Goal: Answer question/provide support: Share knowledge or assist other users

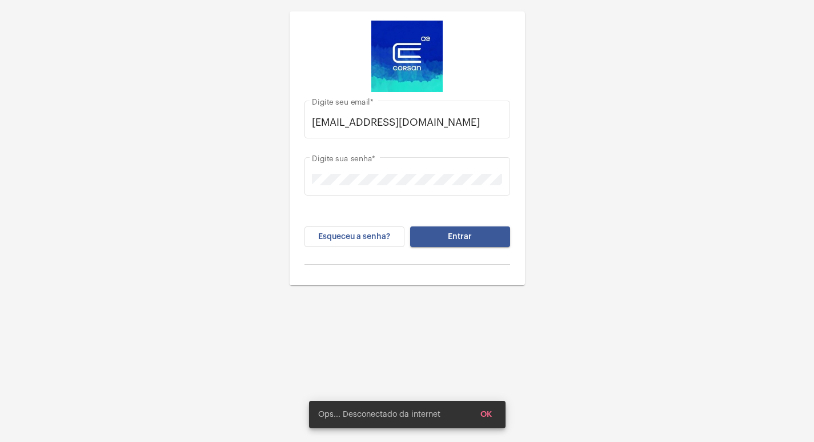
click at [462, 239] on span "Entrar" at bounding box center [460, 237] width 24 height 8
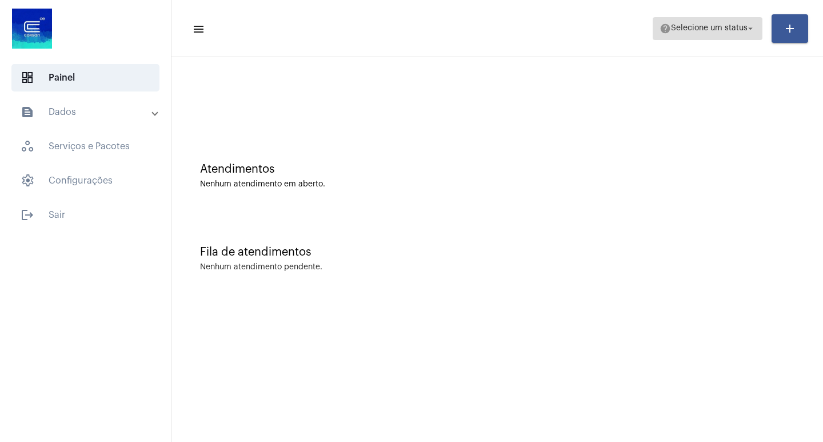
click at [743, 32] on span "Selecione um status" at bounding box center [709, 29] width 77 height 8
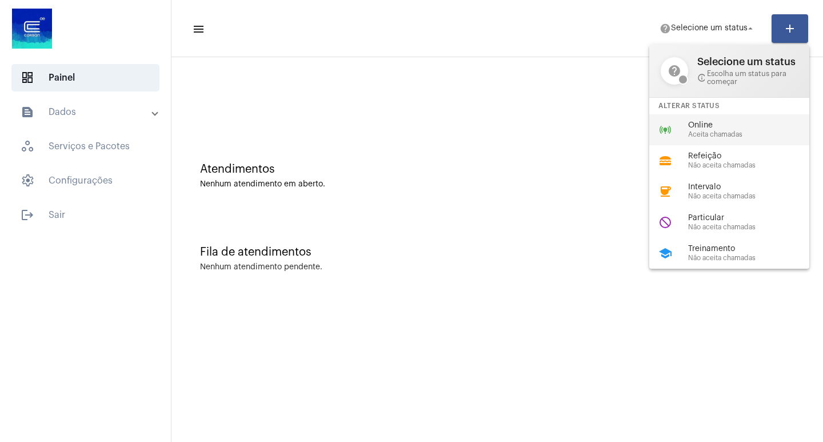
click at [729, 127] on span "Online" at bounding box center [753, 125] width 130 height 9
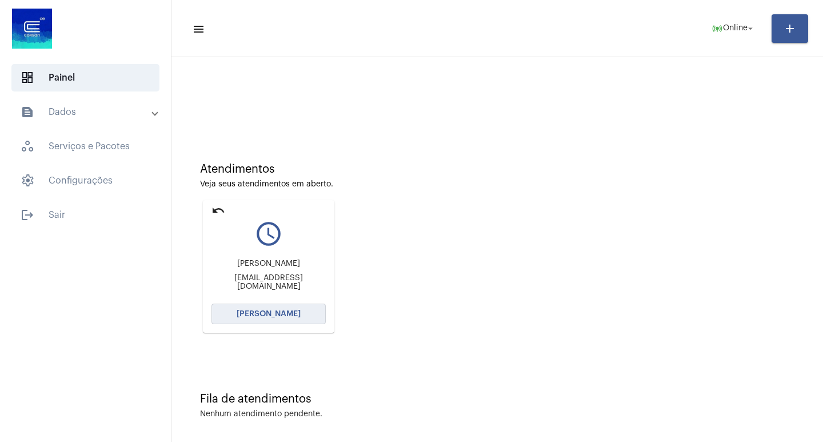
click at [283, 311] on span "[PERSON_NAME]" at bounding box center [269, 314] width 64 height 8
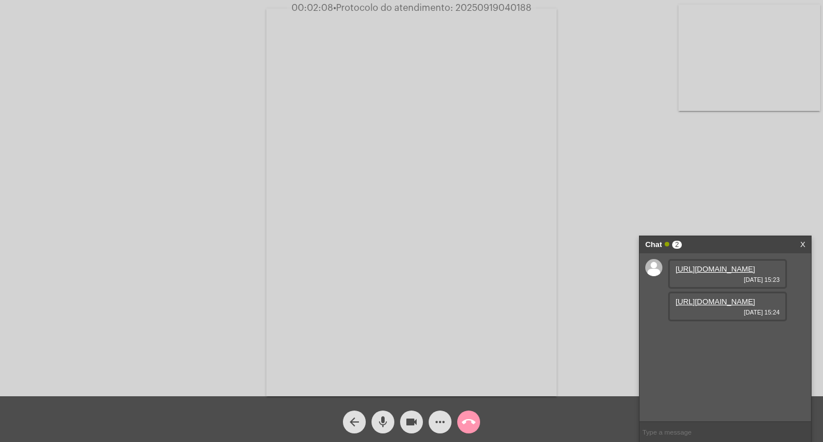
click at [723, 306] on link "[URL][DOMAIN_NAME]" at bounding box center [715, 301] width 79 height 9
drag, startPoint x: 453, startPoint y: 9, endPoint x: 530, endPoint y: 6, distance: 76.6
click at [530, 6] on span "• Protocolo do atendimento: 20250919040188" at bounding box center [432, 7] width 198 height 9
copy span "20250919040188"
click at [678, 67] on video at bounding box center [749, 58] width 142 height 106
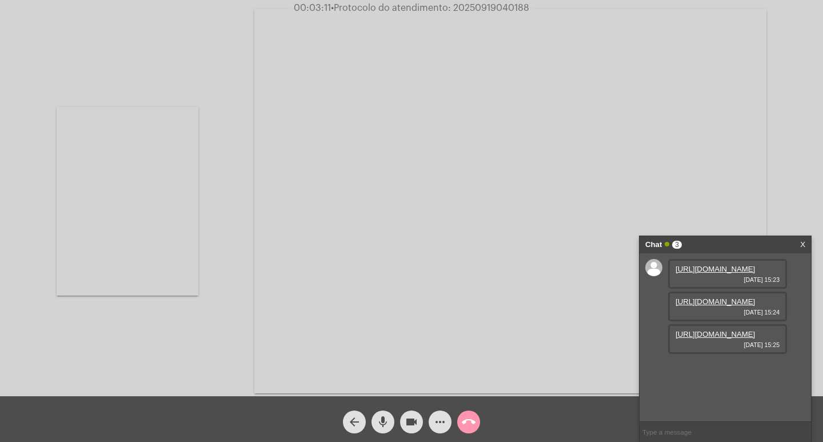
scroll to position [10, 0]
click at [724, 338] on link "[URL][DOMAIN_NAME]" at bounding box center [715, 334] width 79 height 9
click at [411, 424] on mat-icon "videocam" at bounding box center [412, 422] width 14 height 14
click at [413, 421] on mat-icon "videocam_off" at bounding box center [412, 422] width 14 height 14
click at [412, 424] on mat-icon "videocam" at bounding box center [412, 422] width 14 height 14
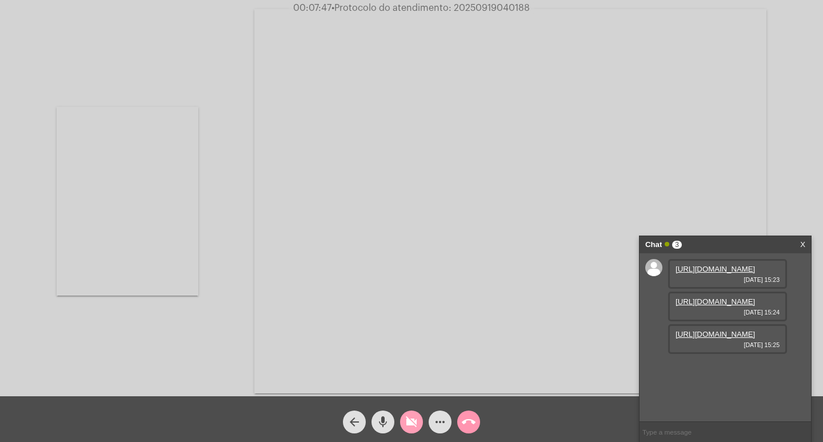
click at [406, 421] on mat-icon "videocam_off" at bounding box center [412, 422] width 14 height 14
click at [414, 424] on mat-icon "videocam" at bounding box center [412, 422] width 14 height 14
click at [711, 306] on link "[URL][DOMAIN_NAME]" at bounding box center [715, 301] width 79 height 9
click at [693, 273] on link "[URL][DOMAIN_NAME]" at bounding box center [715, 269] width 79 height 9
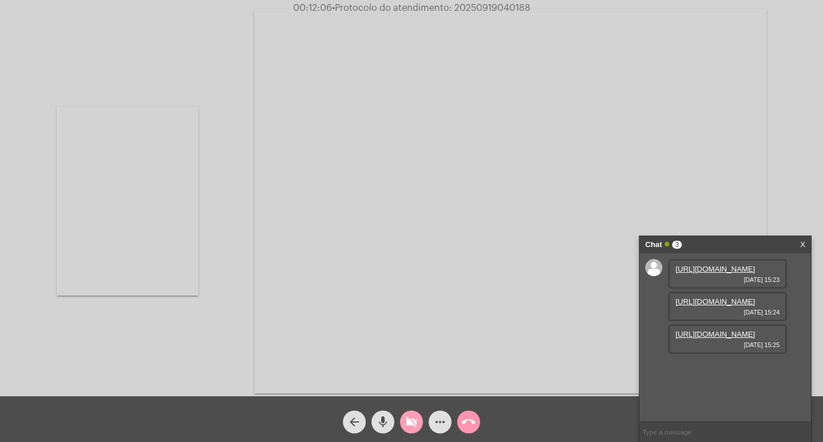
click at [410, 420] on mat-icon "videocam_off" at bounding box center [412, 422] width 14 height 14
click at [411, 422] on mat-icon "videocam" at bounding box center [412, 422] width 14 height 14
click at [208, 71] on div "Acessando Câmera e Microfone..." at bounding box center [411, 200] width 821 height 396
click at [478, 6] on span "• Protocolo do atendimento: 20250919040188" at bounding box center [430, 7] width 198 height 9
drag, startPoint x: 529, startPoint y: 7, endPoint x: 456, endPoint y: 5, distance: 72.6
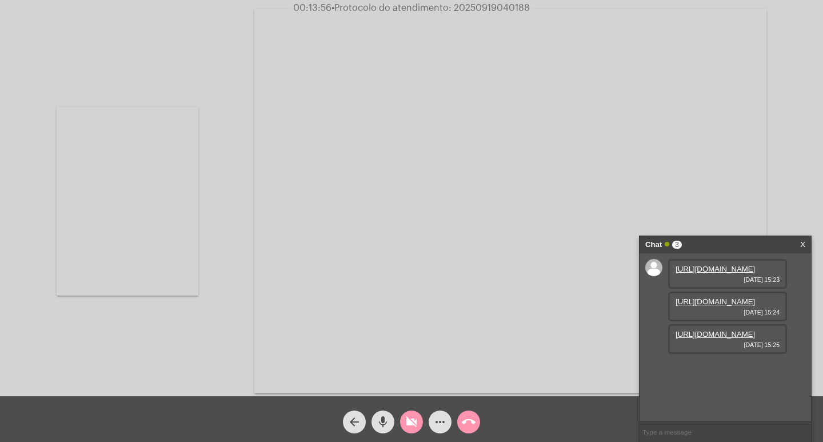
click at [456, 5] on span "00:13:56 • Protocolo do atendimento: 20250919040188" at bounding box center [412, 7] width 246 height 11
copy span "20250919040188"
click at [408, 422] on mat-icon "videocam_off" at bounding box center [412, 422] width 14 height 14
click at [682, 432] on input "text" at bounding box center [725, 432] width 171 height 20
paste input "20250919040188"
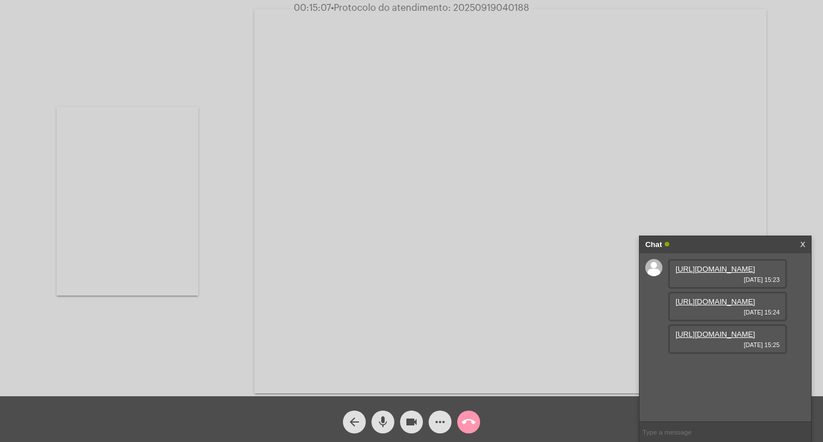
type input "20250919040188"
click at [464, 422] on mat-icon "call_end" at bounding box center [469, 422] width 14 height 14
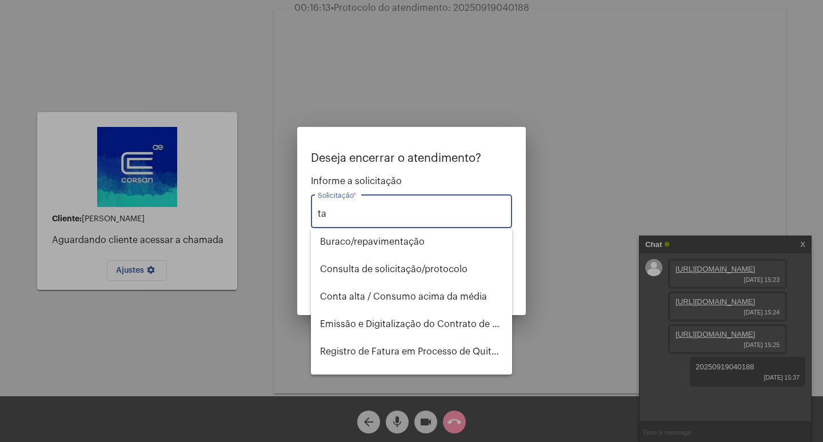
type input "t"
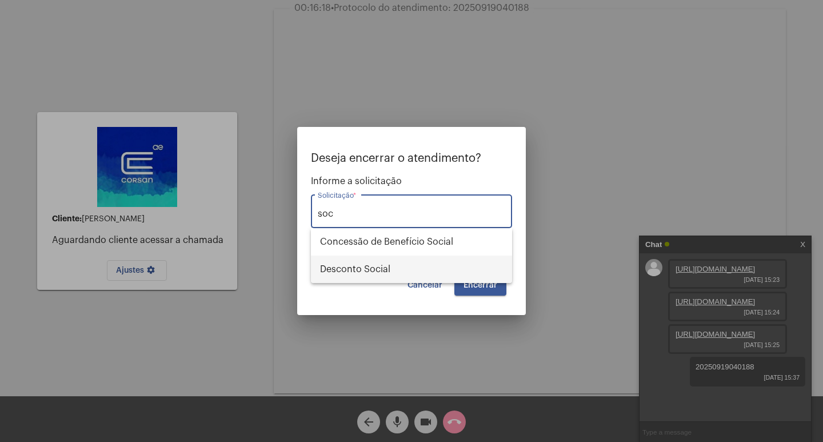
click at [366, 268] on span "Desconto Social" at bounding box center [411, 268] width 183 height 27
type input "Desconto Social"
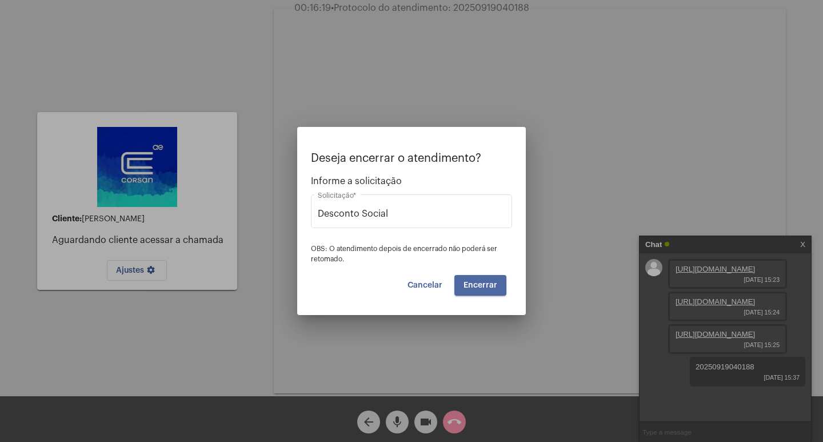
click at [468, 283] on span "Encerrar" at bounding box center [481, 285] width 34 height 8
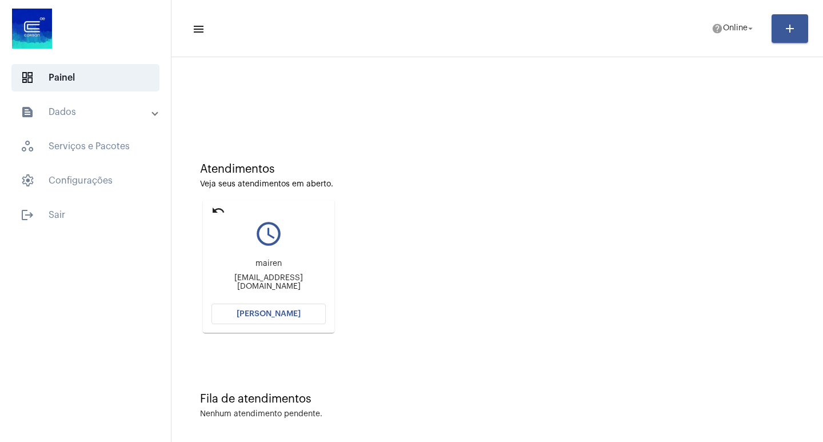
click at [286, 311] on span "[PERSON_NAME]" at bounding box center [269, 314] width 64 height 8
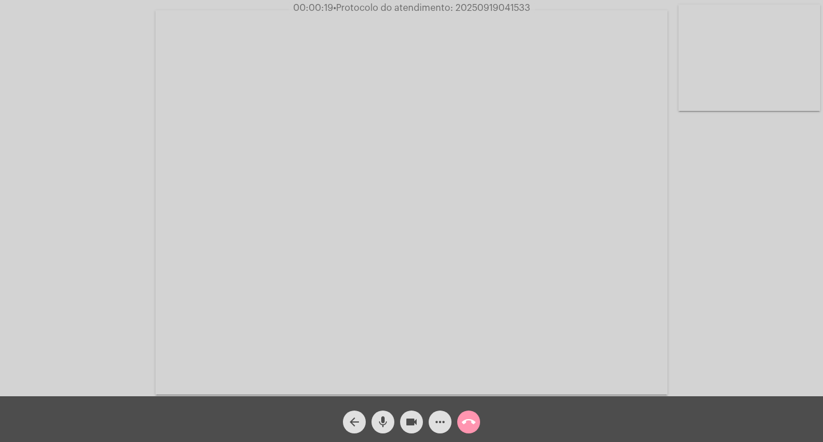
drag, startPoint x: 455, startPoint y: 9, endPoint x: 520, endPoint y: 15, distance: 65.5
click at [520, 15] on app-call "00:00:19 • Protocolo do atendimento: 20250919041533 Acessando Câmera e Microfon…" at bounding box center [411, 221] width 823 height 442
copy app-call "20250919041533"
click at [412, 428] on mat-icon "videocam" at bounding box center [412, 422] width 14 height 14
click at [405, 419] on mat-icon "videocam_off" at bounding box center [412, 422] width 14 height 14
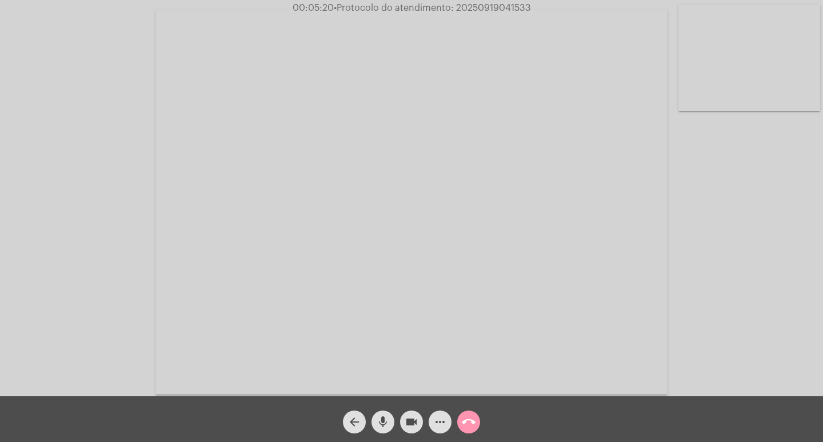
click at [413, 424] on mat-icon "videocam" at bounding box center [412, 422] width 14 height 14
click at [407, 421] on mat-icon "videocam_off" at bounding box center [412, 422] width 14 height 14
click at [440, 425] on mat-icon "more_horiz" at bounding box center [440, 422] width 14 height 14
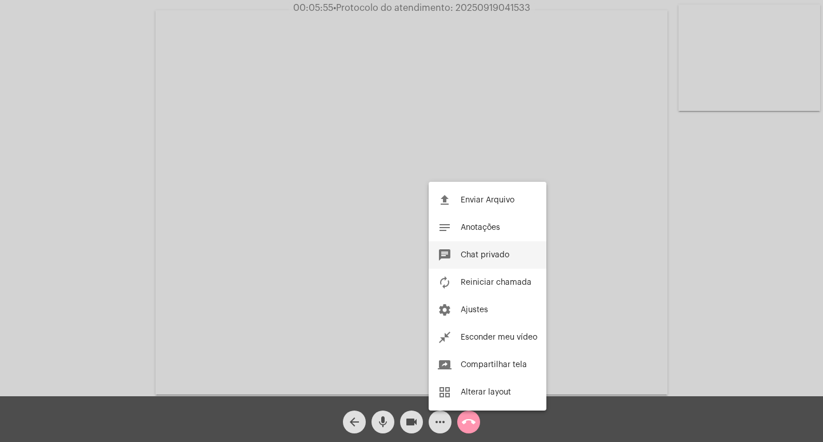
click at [493, 257] on span "Chat privado" at bounding box center [485, 255] width 49 height 8
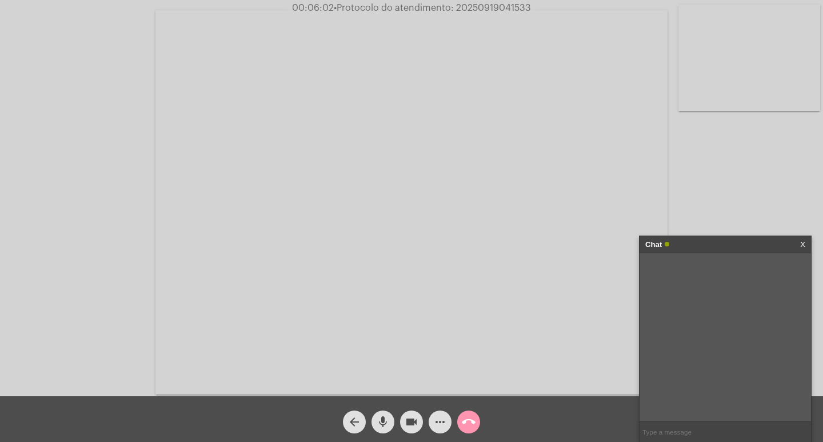
click at [437, 420] on mat-icon "more_horiz" at bounding box center [440, 422] width 14 height 14
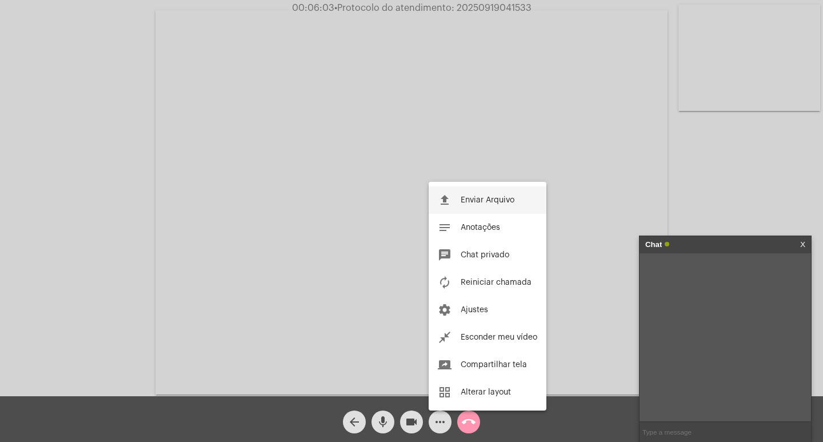
click at [476, 191] on button "file_upload Enviar Arquivo" at bounding box center [488, 199] width 118 height 27
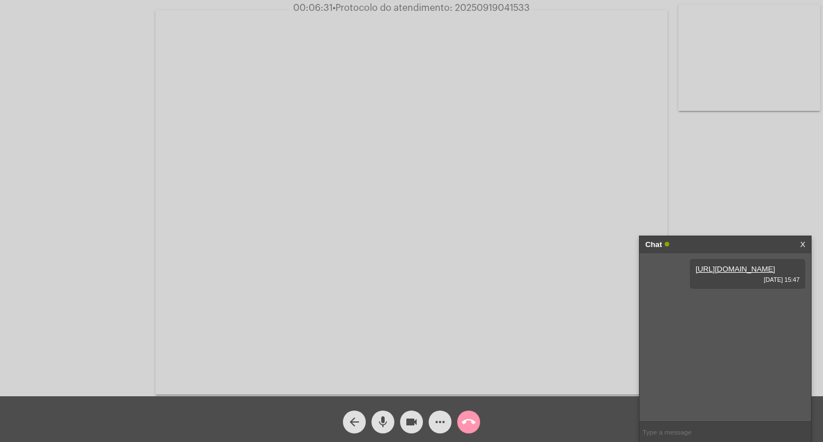
click at [550, 5] on div "00:06:31 • Protocolo do atendimento: 20250919041533" at bounding box center [411, 8] width 823 height 10
drag, startPoint x: 533, startPoint y: 7, endPoint x: 483, endPoint y: 1, distance: 50.7
click at [463, 14] on app-call "00:06:33 • Protocolo do atendimento: 20250919041533 Acessando Câmera e Microfon…" at bounding box center [411, 221] width 823 height 442
click at [529, 3] on span "00:06:34 • Protocolo do atendimento: 20250919041533" at bounding box center [411, 7] width 248 height 11
drag, startPoint x: 531, startPoint y: 7, endPoint x: 455, endPoint y: 6, distance: 76.0
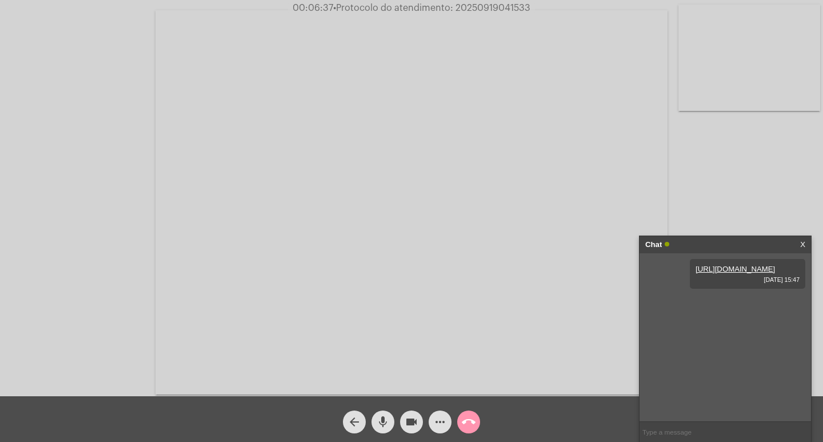
click at [455, 6] on span "00:06:37 • Protocolo do atendimento: 20250919041533" at bounding box center [411, 7] width 247 height 11
copy span "20250919041533"
click at [683, 429] on input "text" at bounding box center [725, 432] width 171 height 20
paste input "20250919041533"
type input "20250919041533"
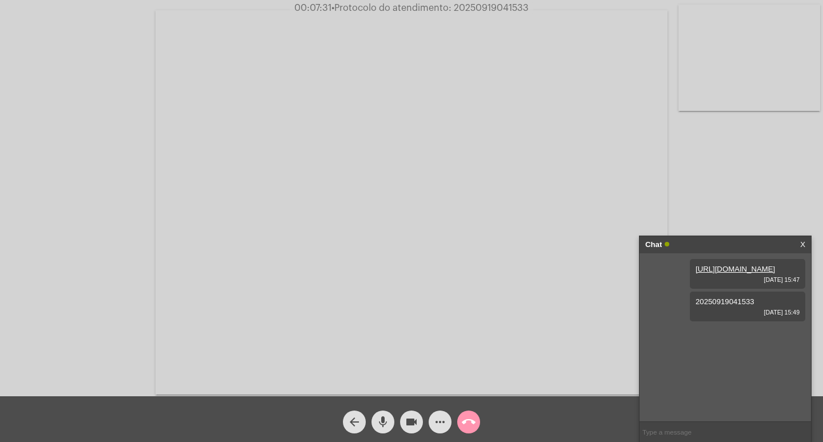
click at [468, 422] on mat-icon "call_end" at bounding box center [469, 422] width 14 height 14
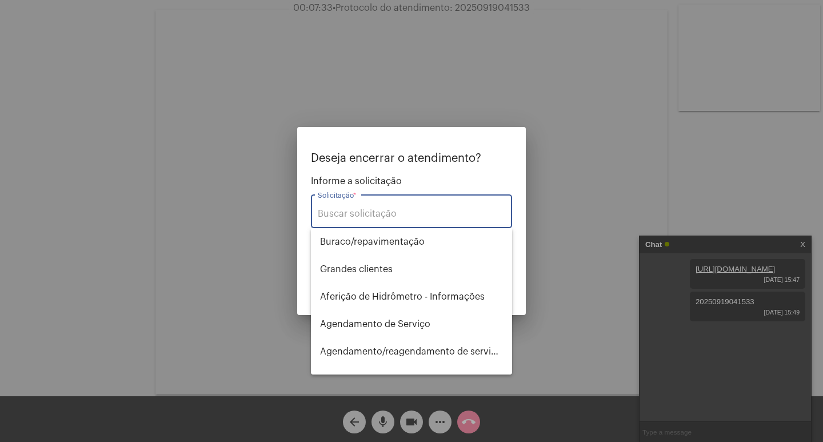
click at [394, 212] on input "Solicitação *" at bounding box center [411, 214] width 187 height 10
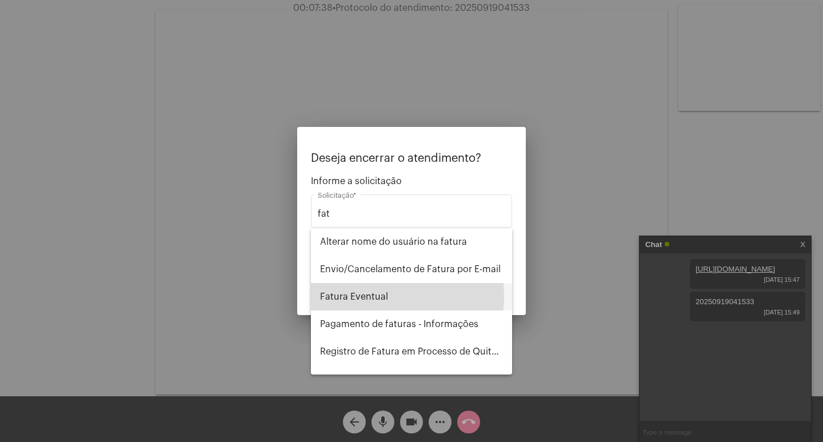
click at [375, 296] on span "Fatura Eventual" at bounding box center [411, 296] width 183 height 27
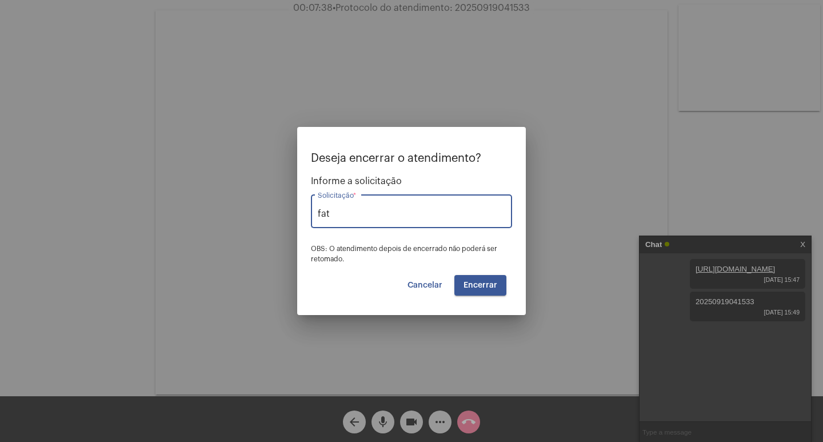
type input "Fatura Eventual"
click at [474, 287] on span "Encerrar" at bounding box center [481, 285] width 34 height 8
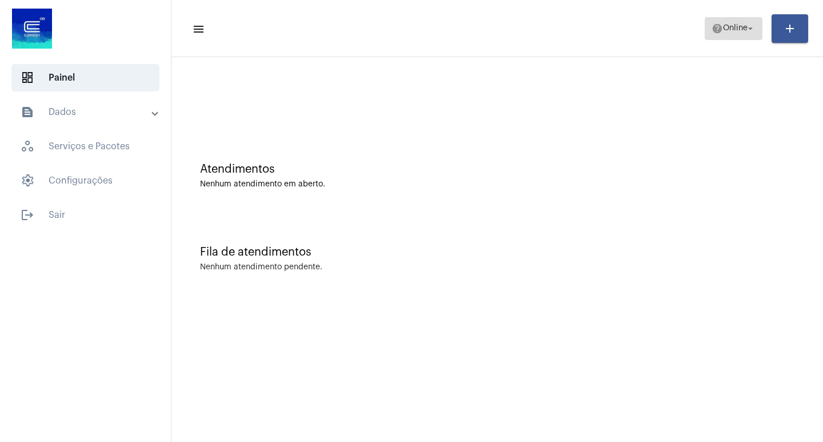
click at [752, 27] on mat-icon "arrow_drop_down" at bounding box center [750, 28] width 10 height 10
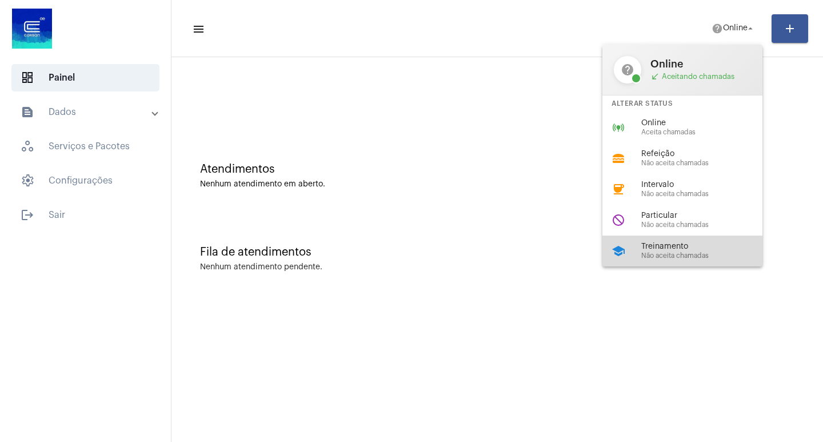
click at [646, 252] on span "Não aceita chamadas" at bounding box center [706, 255] width 130 height 7
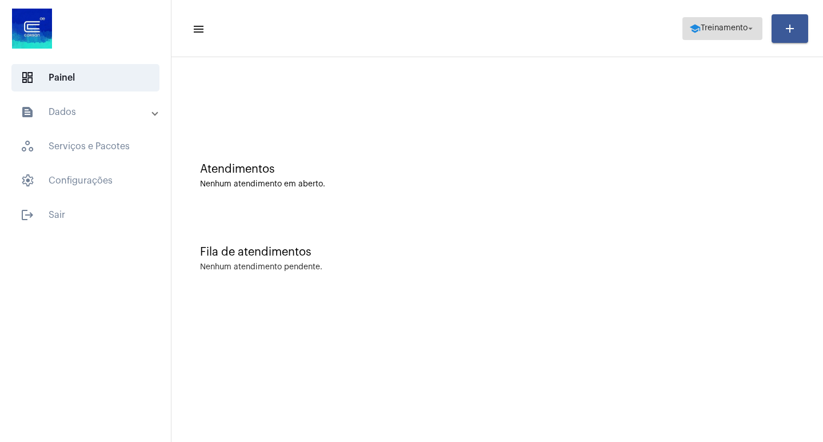
click at [738, 25] on span "Treinamento" at bounding box center [724, 29] width 47 height 8
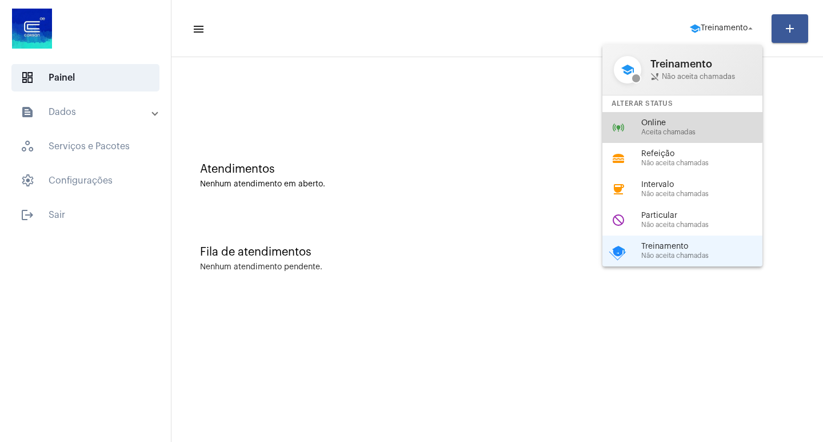
click at [650, 125] on span "Online" at bounding box center [706, 123] width 130 height 9
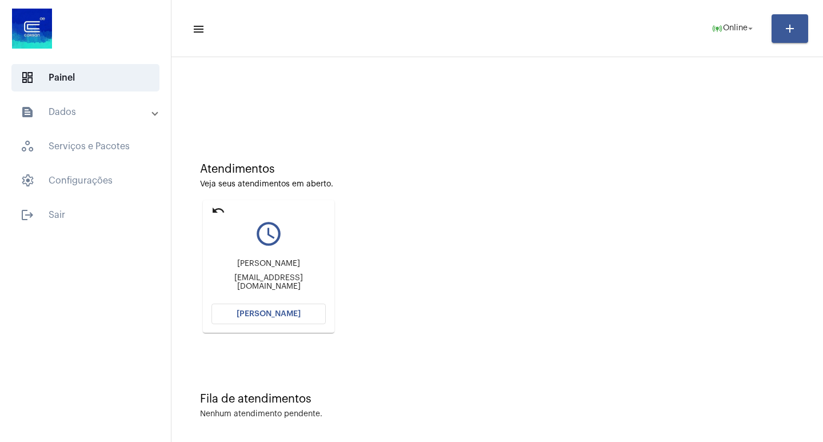
click at [292, 313] on span "[PERSON_NAME]" at bounding box center [269, 314] width 64 height 8
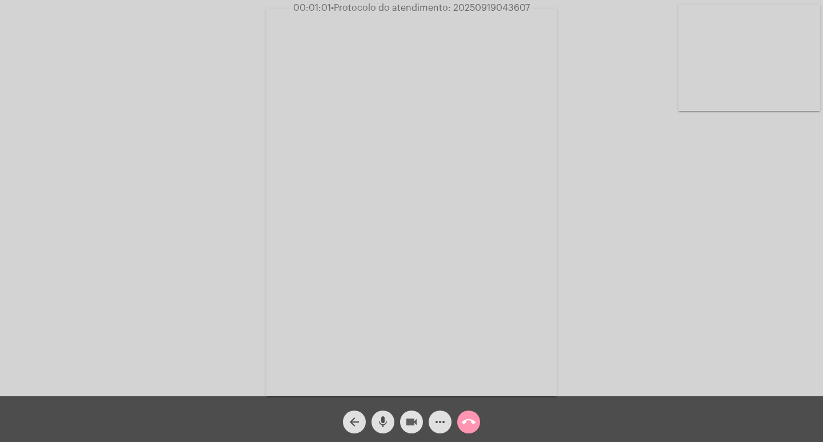
click at [412, 424] on mat-icon "videocam" at bounding box center [412, 422] width 14 height 14
drag, startPoint x: 449, startPoint y: 8, endPoint x: 531, endPoint y: 10, distance: 82.3
click at [531, 10] on span "00:01:21 • Protocolo do atendimento: 20250919043607" at bounding box center [411, 7] width 245 height 11
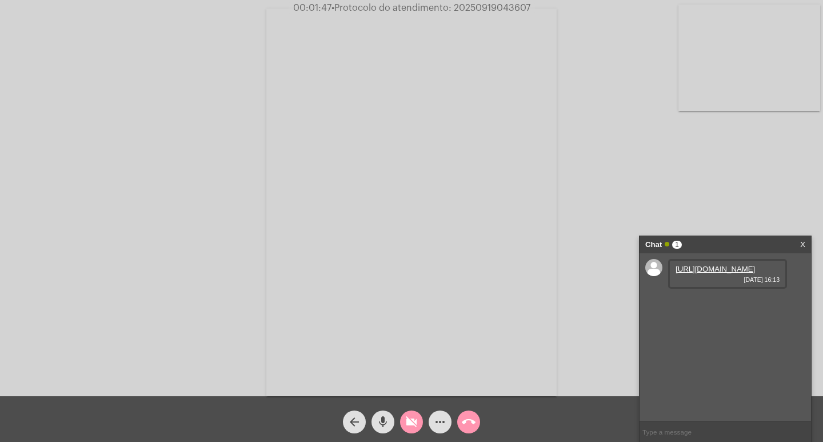
click at [710, 273] on link "[URL][DOMAIN_NAME]" at bounding box center [715, 269] width 79 height 9
click at [407, 420] on mat-icon "videocam_off" at bounding box center [412, 422] width 14 height 14
click at [416, 424] on mat-icon "videocam" at bounding box center [412, 422] width 14 height 14
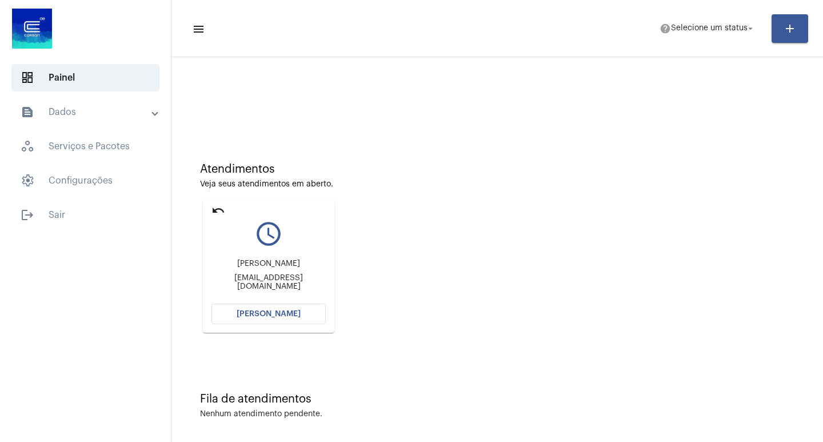
click at [274, 313] on span "[PERSON_NAME]" at bounding box center [269, 314] width 64 height 8
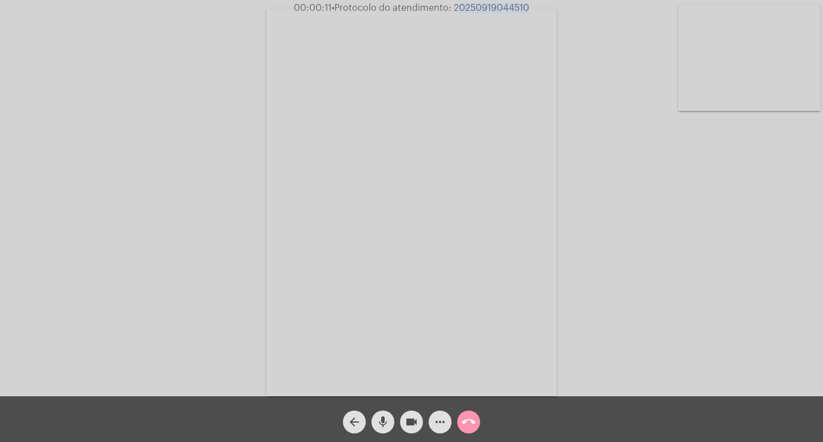
drag, startPoint x: 456, startPoint y: 5, endPoint x: 524, endPoint y: 17, distance: 68.5
click at [524, 17] on app-call "00:00:11 • Protocolo do atendimento: 20250919044510 Acessando Câmera e Microfon…" at bounding box center [411, 221] width 823 height 442
click at [434, 421] on mat-icon "more_horiz" at bounding box center [440, 422] width 14 height 14
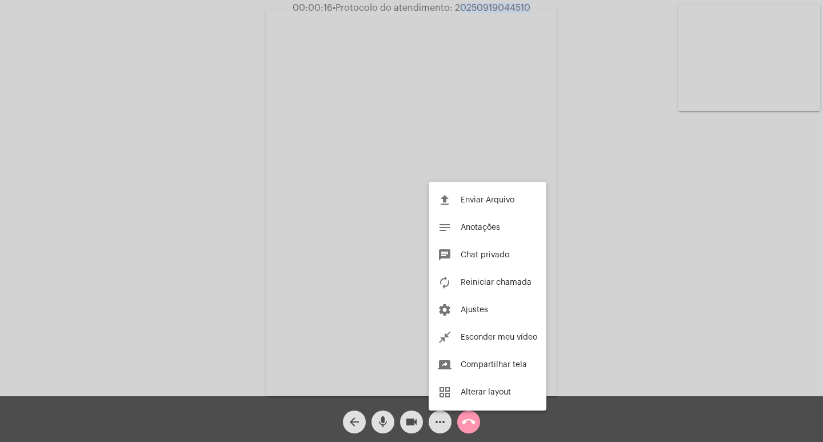
click at [456, 253] on button "chat Chat privado" at bounding box center [488, 254] width 118 height 27
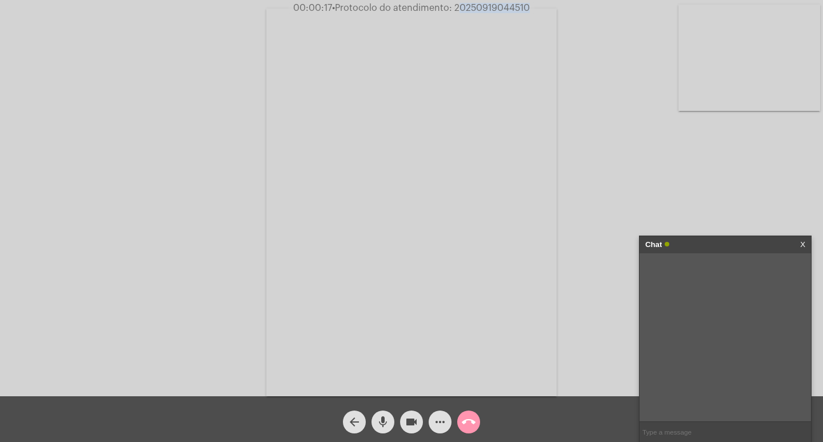
click at [680, 429] on input "text" at bounding box center [725, 432] width 171 height 20
paste input "20250919044510"
type input "20250919044510"
click at [708, 306] on link "https://neft-transfer-bucket.s3.amazonaws.com/temp-4373b405-3e17-f63b-ef8d-bf89…" at bounding box center [715, 301] width 79 height 9
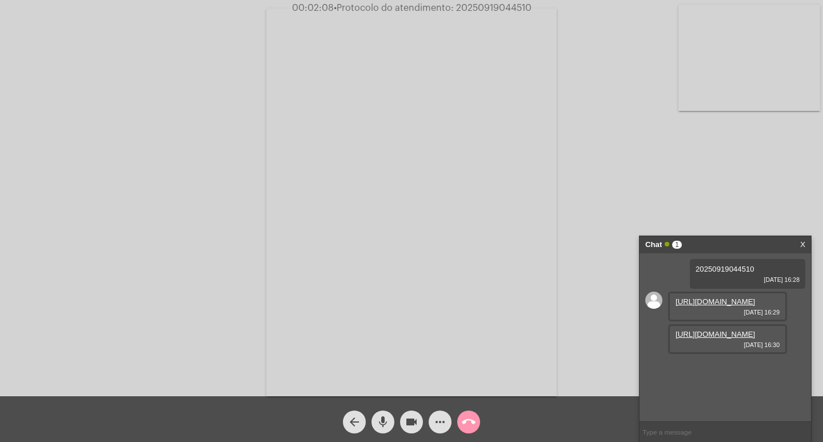
click at [716, 338] on link "https://neft-transfer-bucket.s3.amazonaws.com/temp-abaed743-d533-eb19-6e81-f699…" at bounding box center [715, 334] width 79 height 9
click at [717, 395] on link "https://neft-transfer-bucket.s3.amazonaws.com/temp-f74daee9-1974-75c0-07f5-bd95…" at bounding box center [715, 399] width 79 height 9
click at [709, 362] on link "https://neft-transfer-bucket.s3.amazonaws.com/temp-a65da63c-a11b-ef8c-b42c-9eca…" at bounding box center [715, 366] width 79 height 9
click at [715, 330] on link "https://neft-transfer-bucket.s3.amazonaws.com/temp-abaed743-d533-eb19-6e81-f699…" at bounding box center [715, 334] width 79 height 9
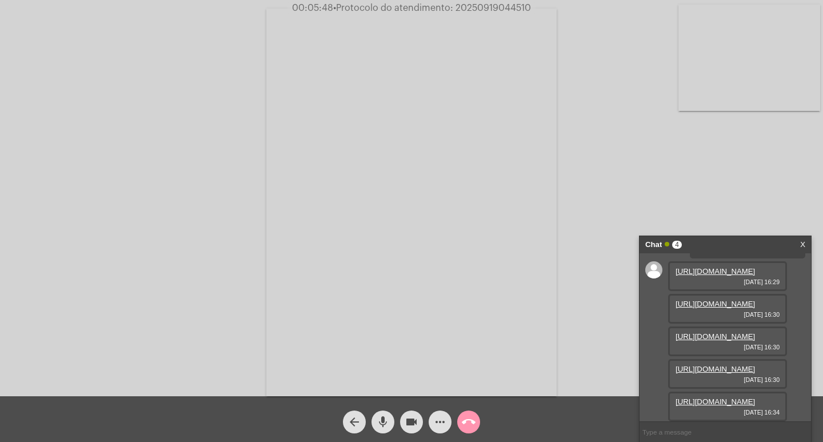
scroll to position [159, 0]
click at [714, 397] on link "https://neft-transfer-bucket.s3.amazonaws.com/temp-cae09f06-256f-d1da-fd59-4930…" at bounding box center [715, 401] width 79 height 9
click at [413, 422] on mat-icon "videocam" at bounding box center [412, 422] width 14 height 14
drag, startPoint x: 529, startPoint y: 7, endPoint x: 454, endPoint y: 10, distance: 75.5
click at [454, 10] on span "00:11:07 • Protocolo do atendimento: 20250919044510" at bounding box center [411, 7] width 242 height 11
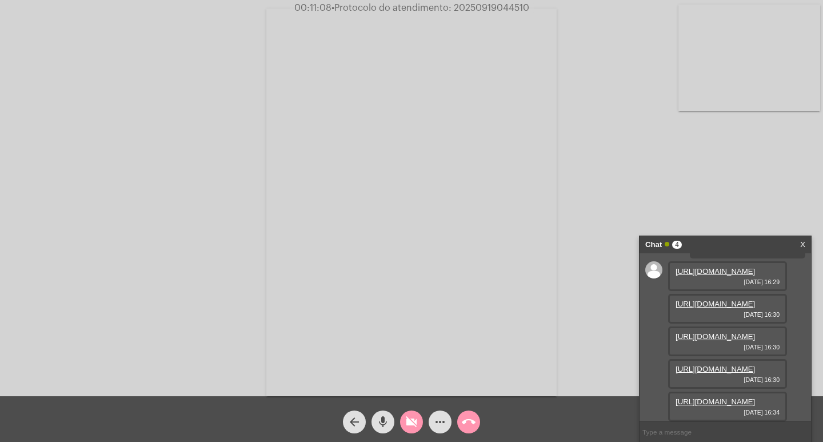
copy span "20250919044510"
click at [406, 423] on mat-icon "videocam_off" at bounding box center [412, 422] width 14 height 14
click at [416, 417] on mat-icon "videocam" at bounding box center [412, 422] width 14 height 14
click at [410, 424] on mat-icon "videocam_off" at bounding box center [412, 422] width 14 height 14
click at [417, 424] on mat-icon "videocam" at bounding box center [412, 422] width 14 height 14
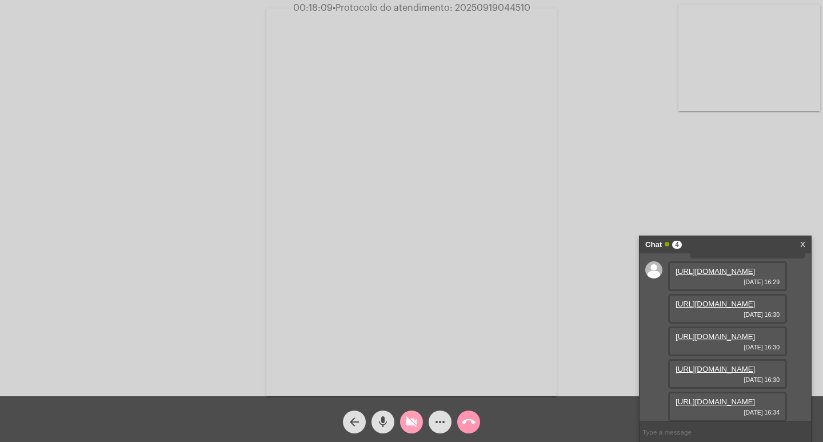
click at [408, 421] on mat-icon "videocam_off" at bounding box center [412, 422] width 14 height 14
drag, startPoint x: 408, startPoint y: 417, endPoint x: 416, endPoint y: 414, distance: 8.3
click at [409, 417] on mat-icon "videocam" at bounding box center [412, 422] width 14 height 14
click at [410, 420] on mat-icon "videocam_off" at bounding box center [412, 422] width 14 height 14
click at [405, 429] on span "videocam" at bounding box center [412, 421] width 14 height 23
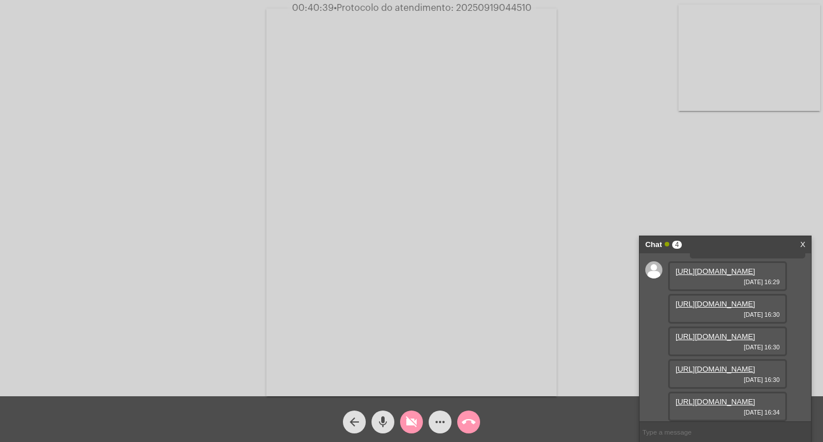
click at [412, 422] on mat-icon "videocam_off" at bounding box center [412, 422] width 14 height 14
click at [696, 431] on input "text" at bounding box center [725, 432] width 171 height 20
click at [438, 422] on mat-icon "more_horiz" at bounding box center [440, 422] width 14 height 14
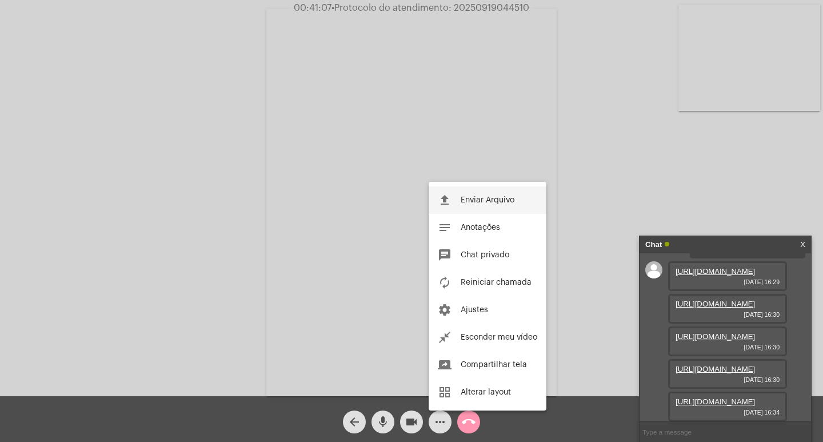
click at [458, 196] on button "file_upload Enviar Arquivo" at bounding box center [488, 199] width 118 height 27
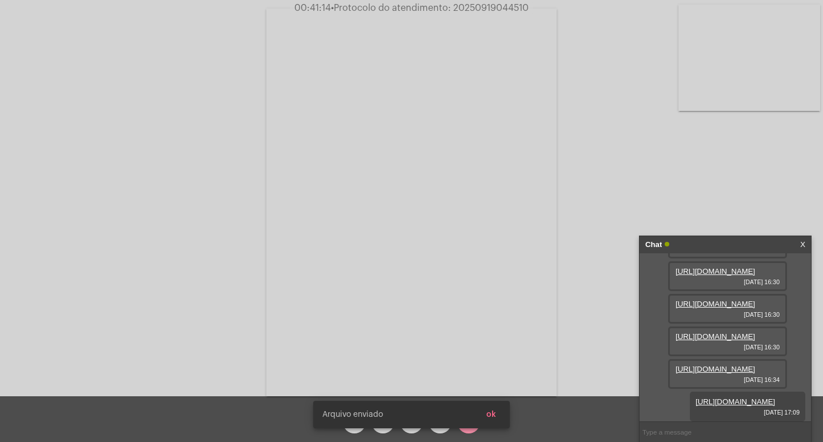
scroll to position [217, 0]
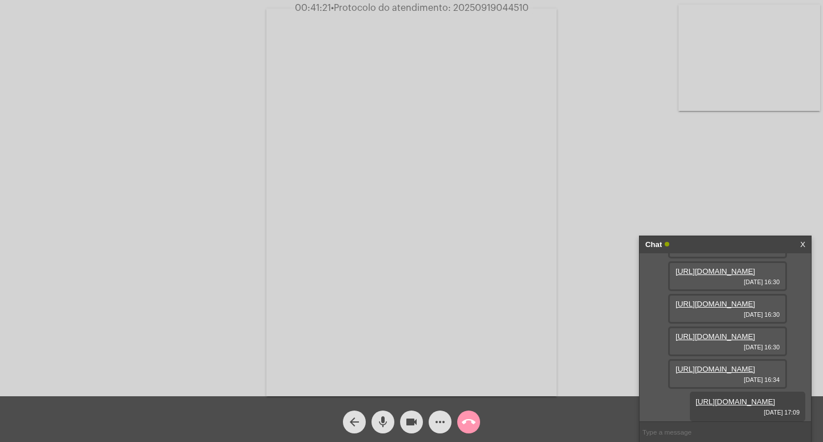
drag, startPoint x: 478, startPoint y: 7, endPoint x: 530, endPoint y: 12, distance: 52.2
click at [530, 12] on span "00:41:21 • Protocolo do atendimento: 20250919044510" at bounding box center [411, 7] width 243 height 11
copy span "20250919044510"
click at [678, 433] on input "text" at bounding box center [725, 432] width 171 height 20
paste input "20250919044510"
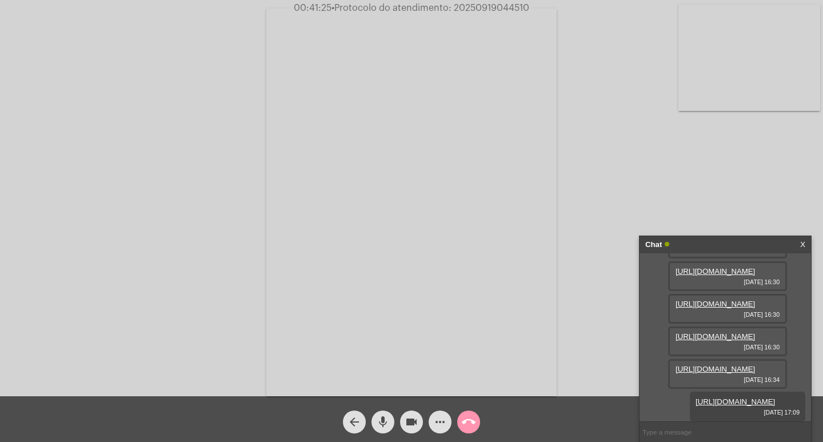
type input "20250919044510"
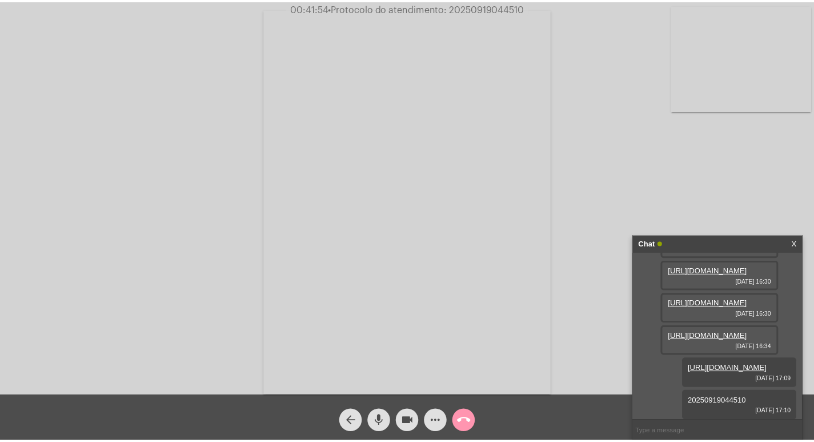
scroll to position [250, 0]
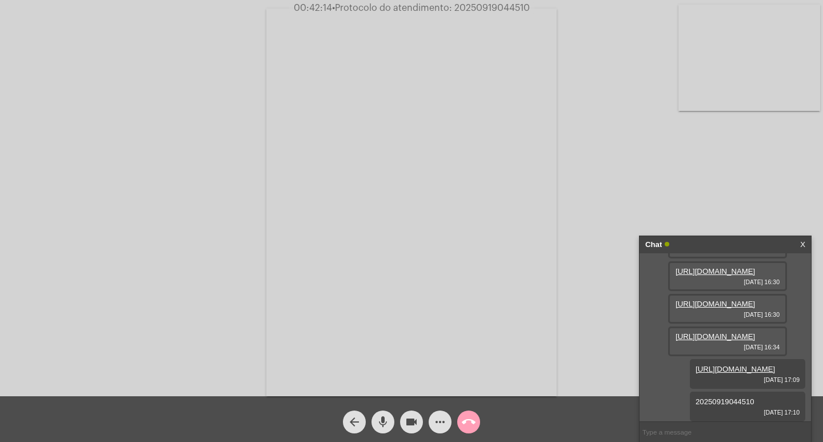
click at [465, 421] on mat-icon "call_end" at bounding box center [469, 422] width 14 height 14
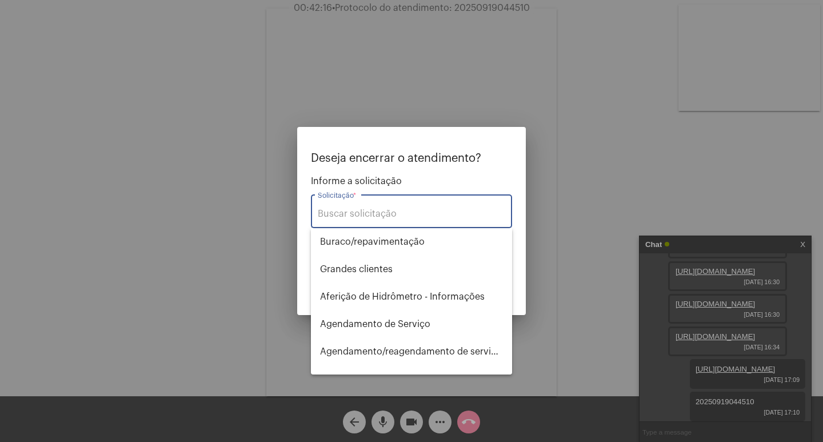
click at [394, 209] on input "Solicitação *" at bounding box center [411, 214] width 187 height 10
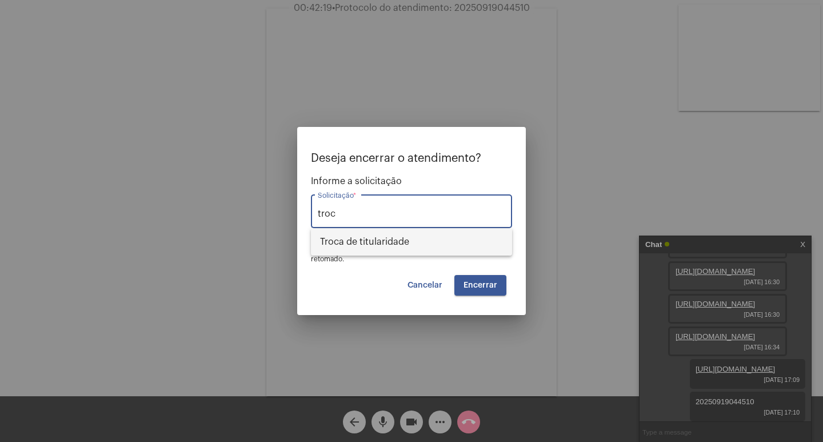
click at [423, 241] on span "Troca de titularidade" at bounding box center [411, 241] width 183 height 27
type input "Troca de titularidade"
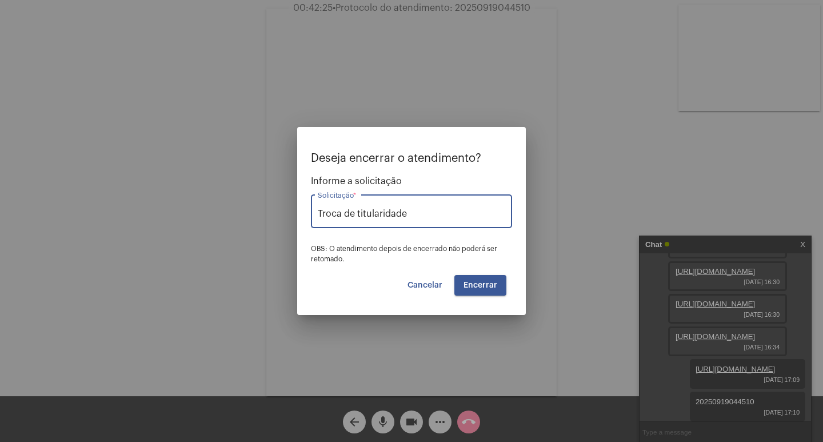
click at [468, 282] on span "Encerrar" at bounding box center [481, 285] width 34 height 8
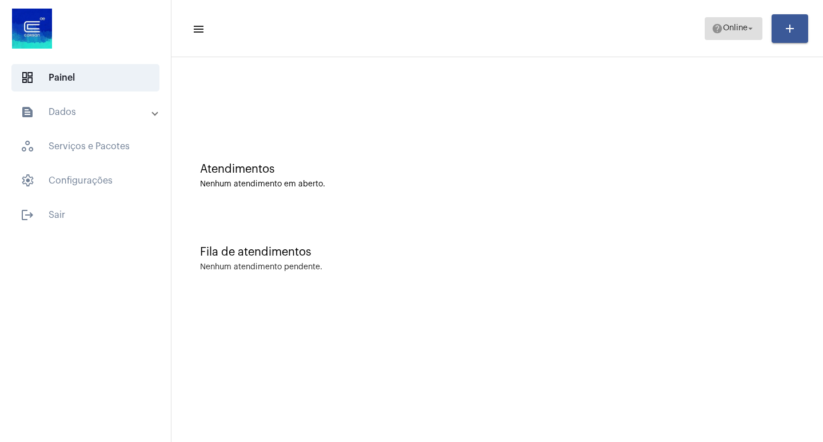
click at [749, 30] on mat-icon "arrow_drop_down" at bounding box center [750, 28] width 10 height 10
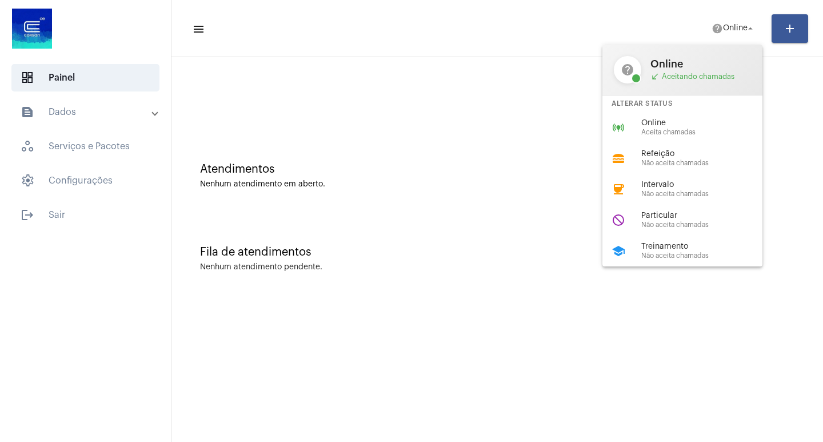
click at [781, 202] on div at bounding box center [411, 221] width 823 height 442
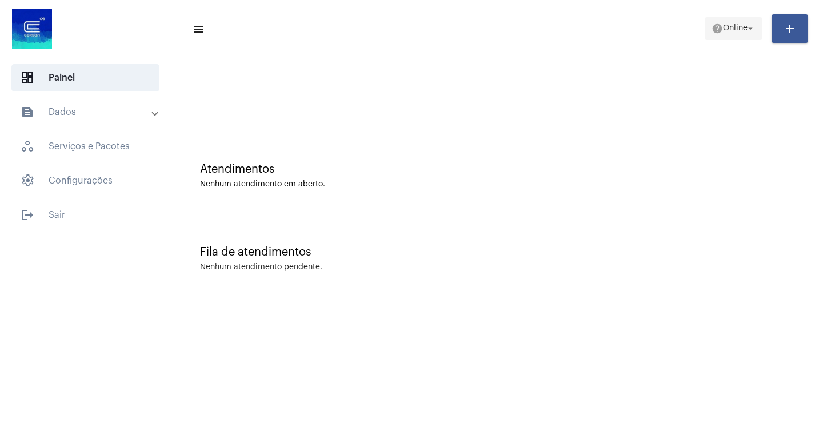
click at [748, 22] on span "help Online arrow_drop_down" at bounding box center [734, 28] width 44 height 21
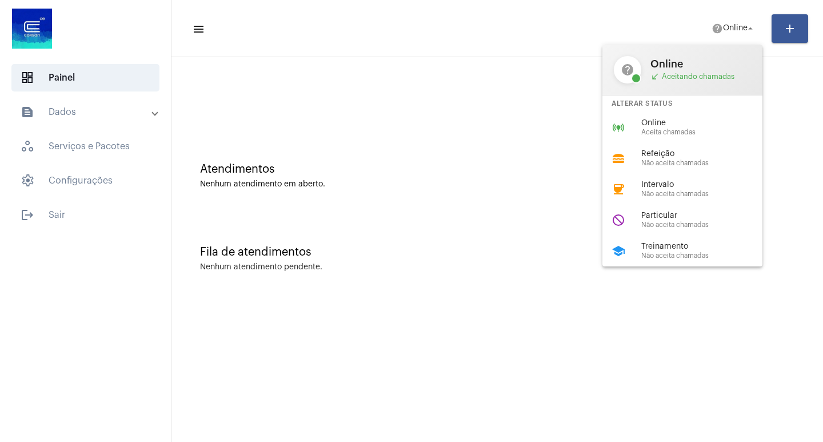
click at [201, 26] on div at bounding box center [411, 221] width 823 height 442
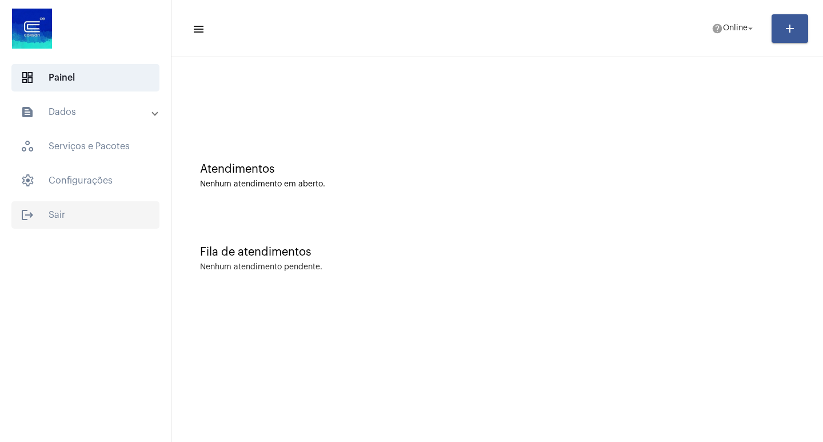
click at [65, 219] on span "logout Sair" at bounding box center [85, 214] width 148 height 27
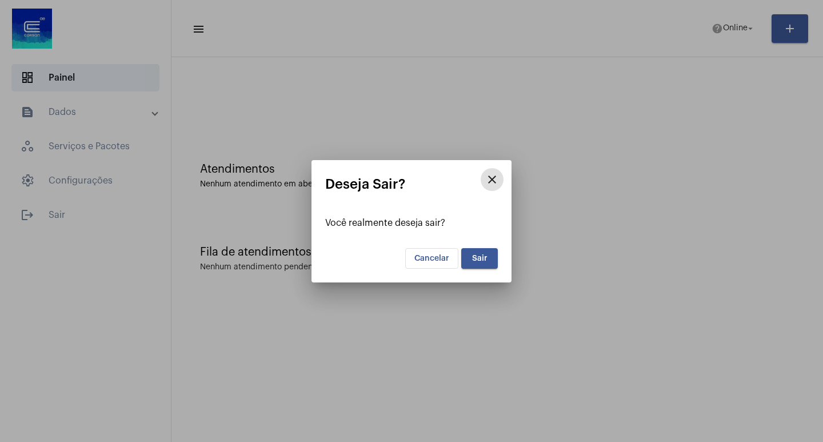
click at [468, 257] on button "Sair" at bounding box center [479, 258] width 37 height 21
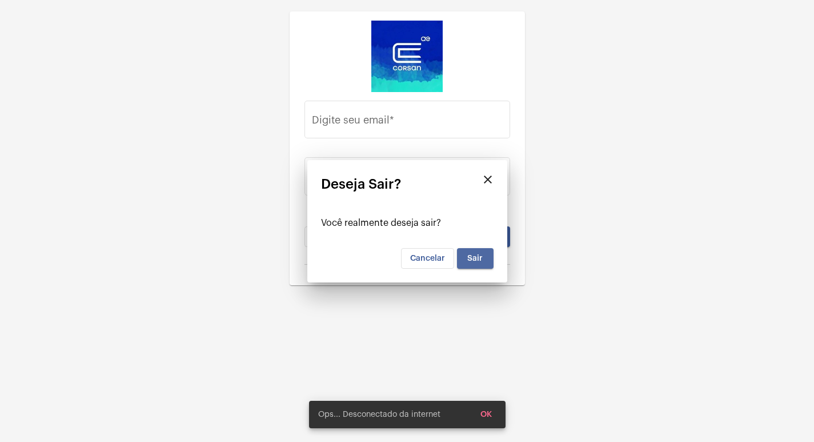
type input "[EMAIL_ADDRESS][DOMAIN_NAME]"
